Goal: Task Accomplishment & Management: Manage account settings

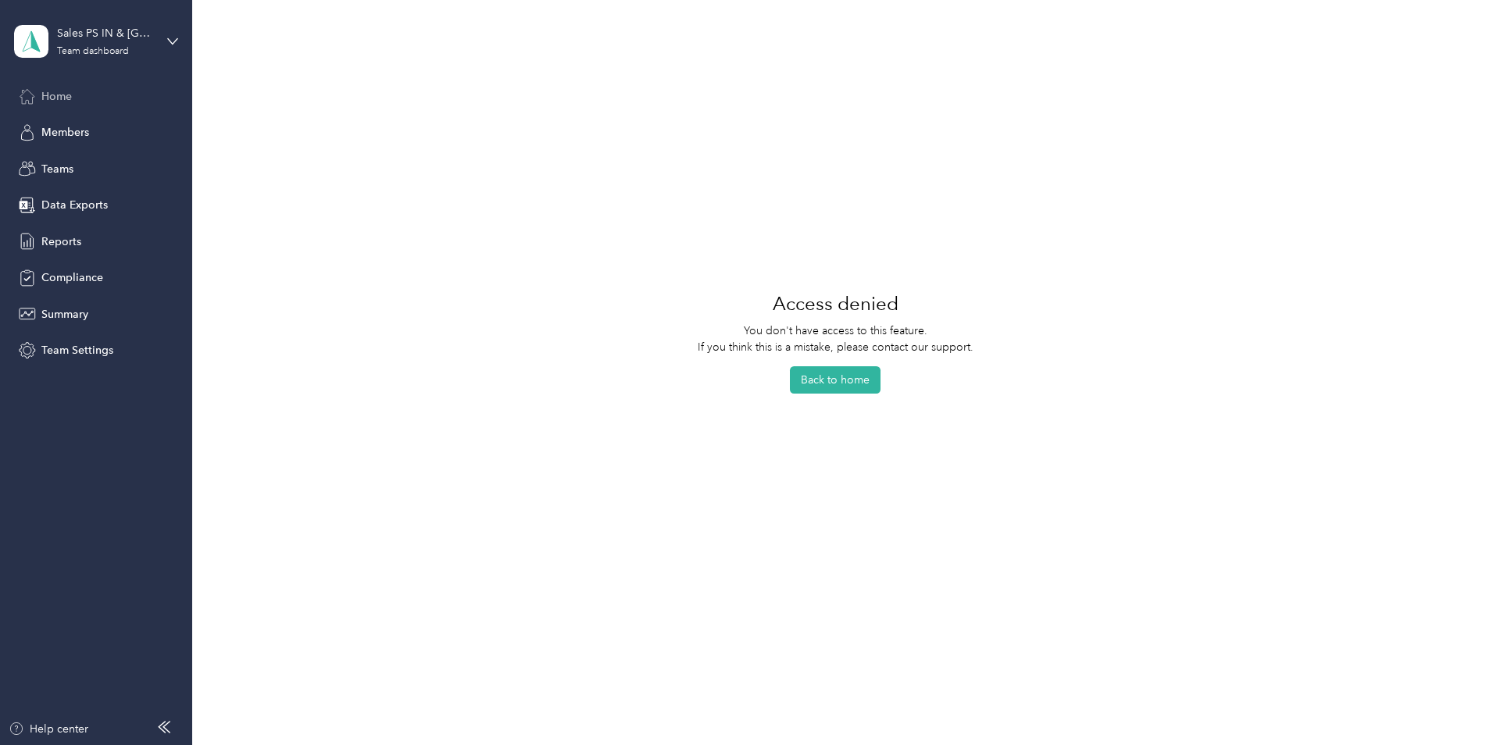
click at [56, 109] on div "Home" at bounding box center [96, 96] width 164 height 28
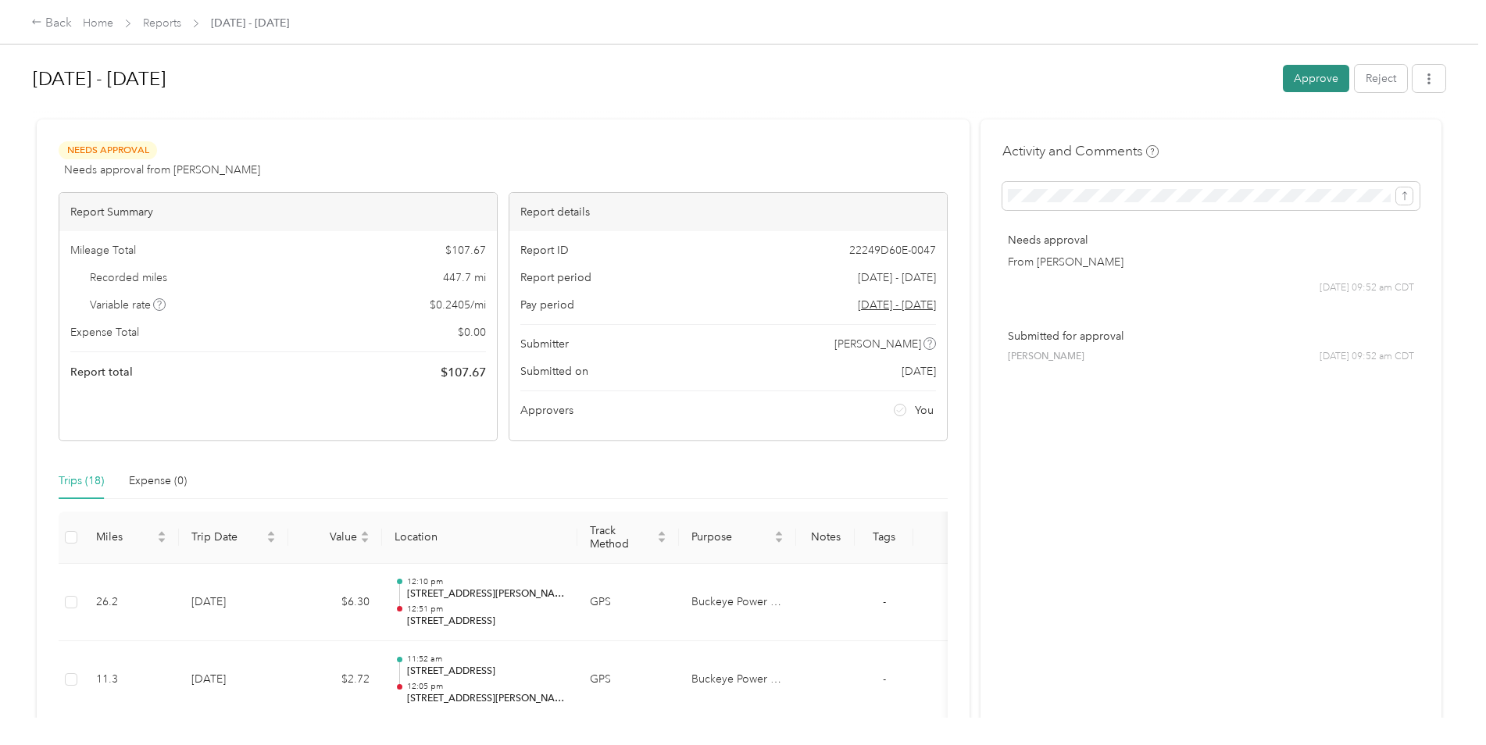
click at [1313, 65] on button "Approve" at bounding box center [1316, 78] width 66 height 27
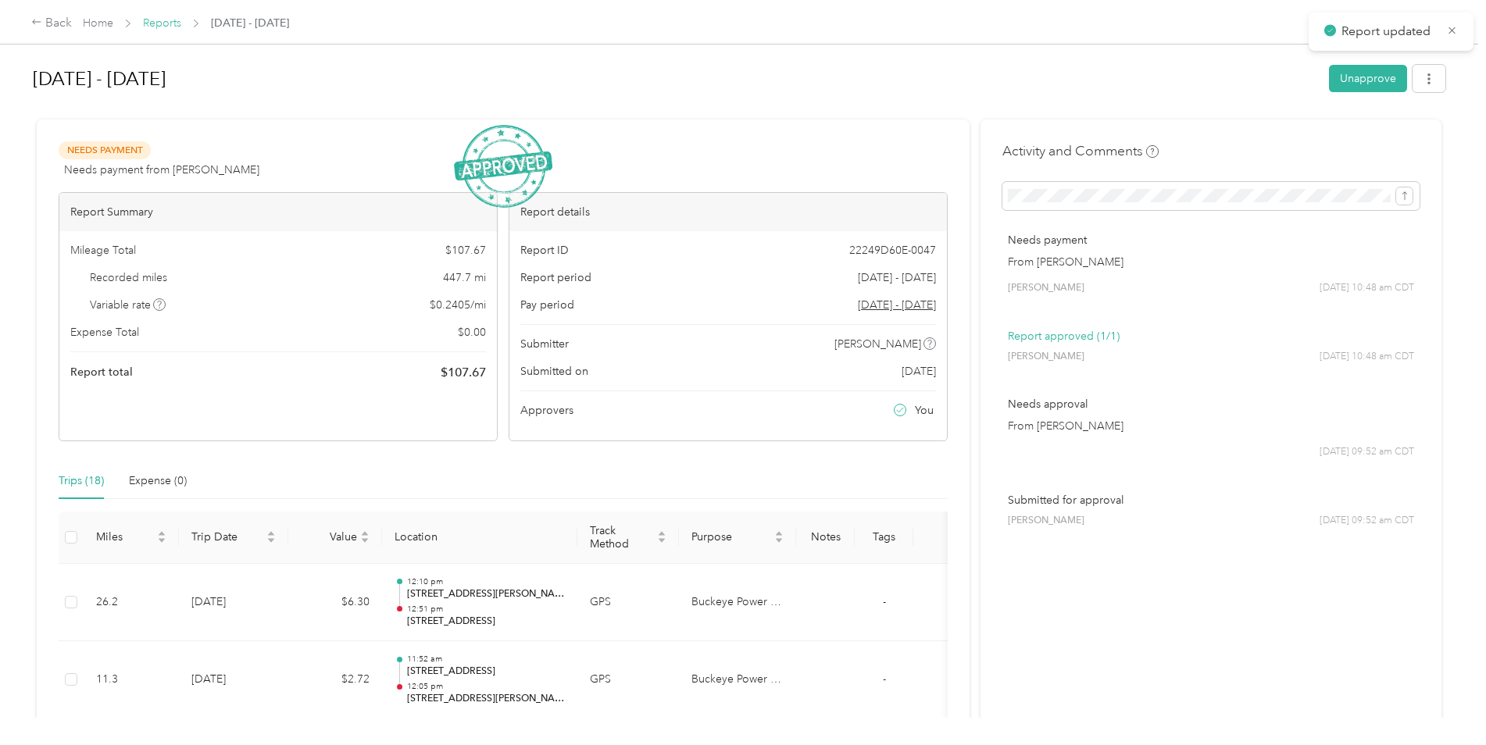
click at [149, 22] on link "Reports" at bounding box center [162, 22] width 38 height 13
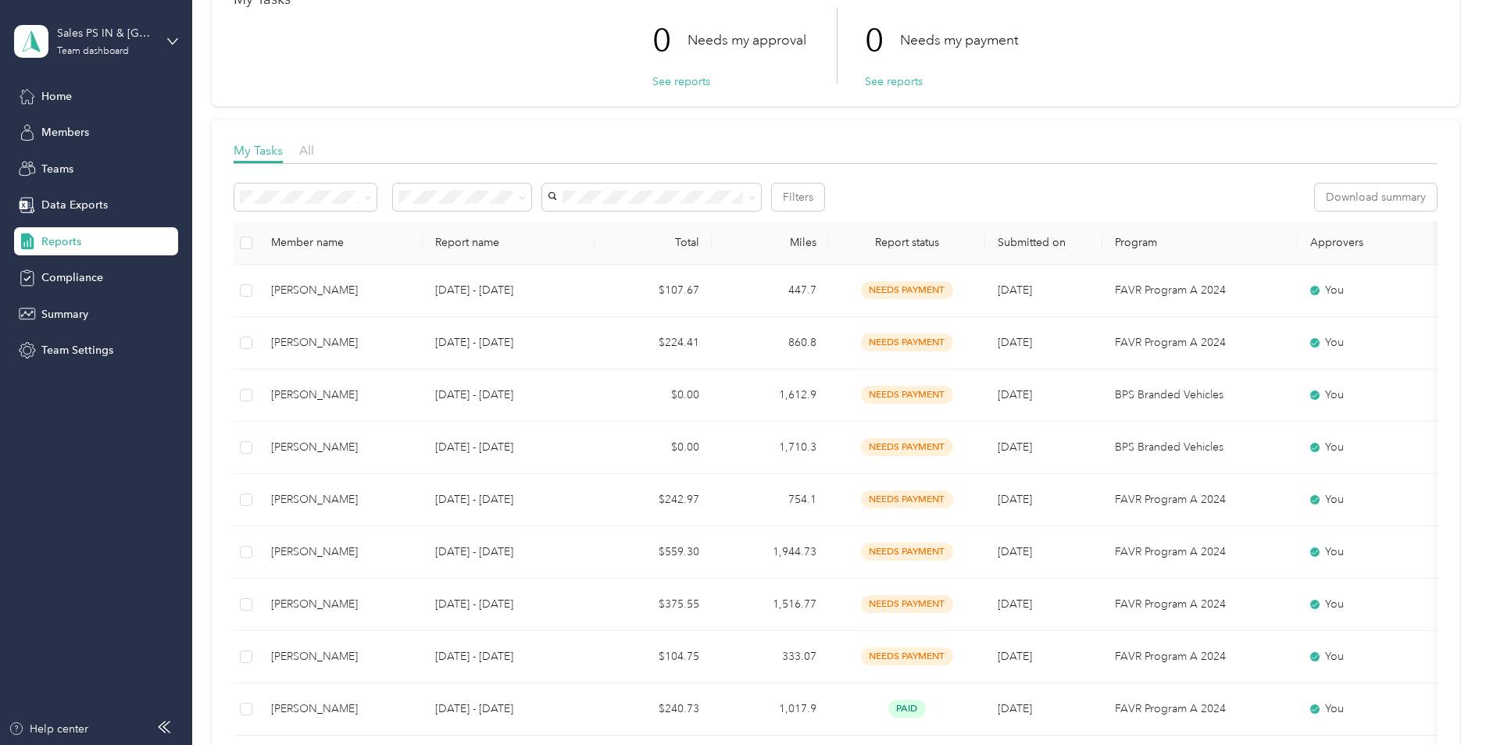
scroll to position [156, 0]
